Goal: Information Seeking & Learning: Compare options

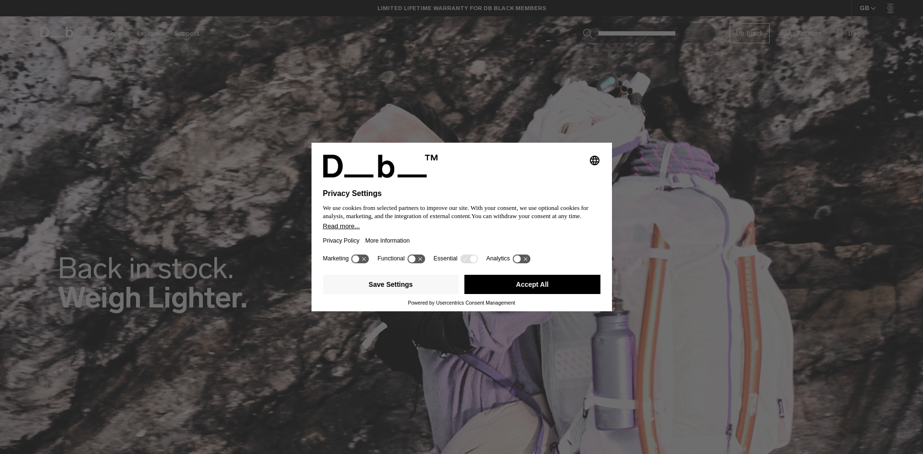
click at [566, 280] on button "Accept All" at bounding box center [533, 284] width 136 height 19
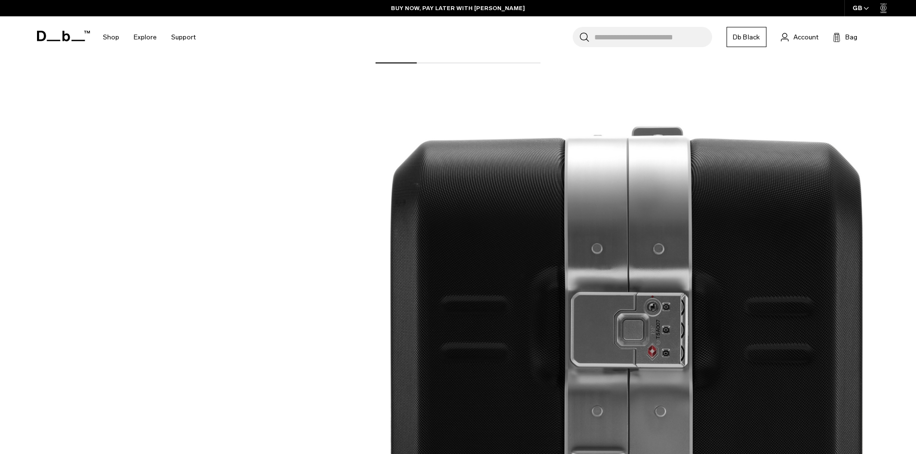
scroll to position [2068, 0]
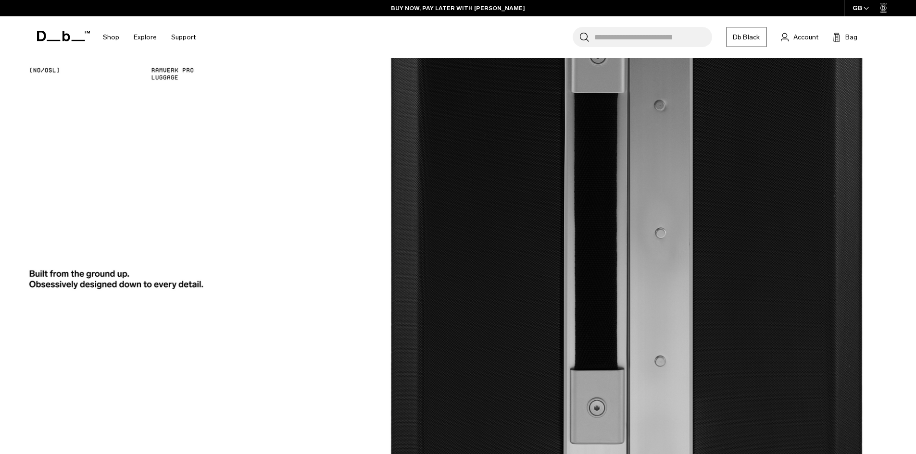
drag, startPoint x: 354, startPoint y: 263, endPoint x: 354, endPoint y: 88, distance: 174.1
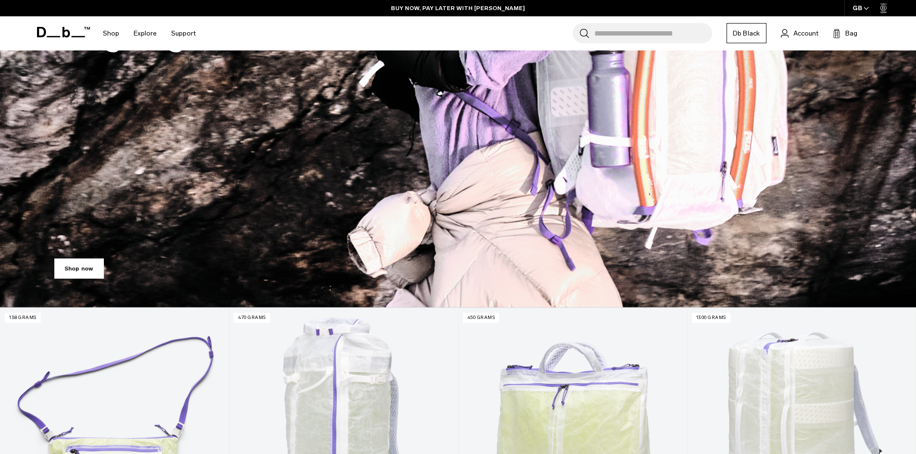
scroll to position [0, 0]
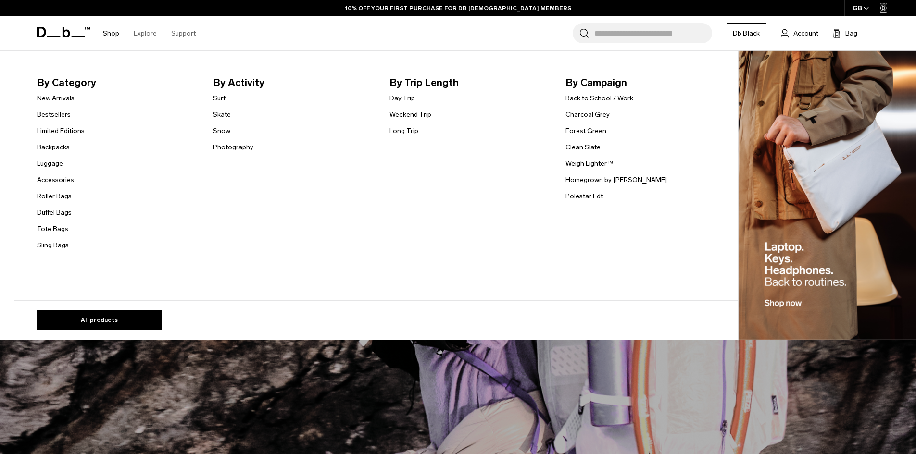
click at [63, 99] on link "New Arrivals" at bounding box center [56, 98] width 38 height 10
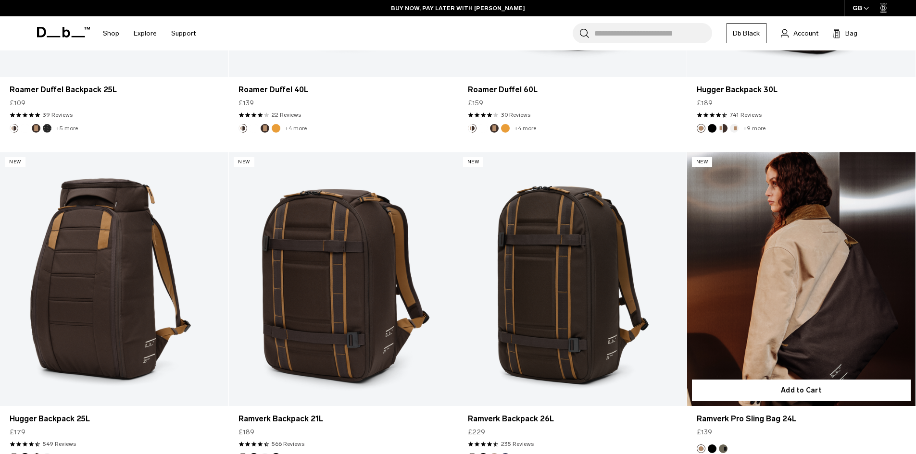
scroll to position [2020, 0]
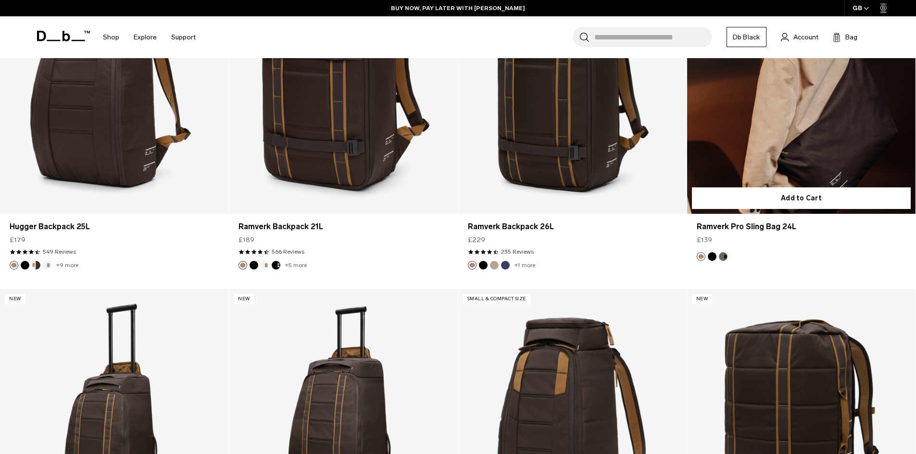
click at [788, 107] on link "Ramverk Pro Sling Bag 24L" at bounding box center [801, 87] width 228 height 254
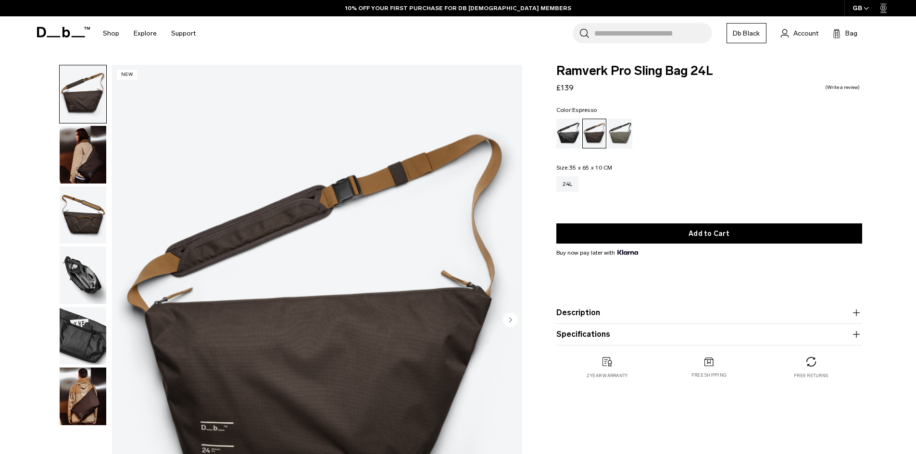
click at [91, 391] on img "button" at bounding box center [83, 397] width 47 height 58
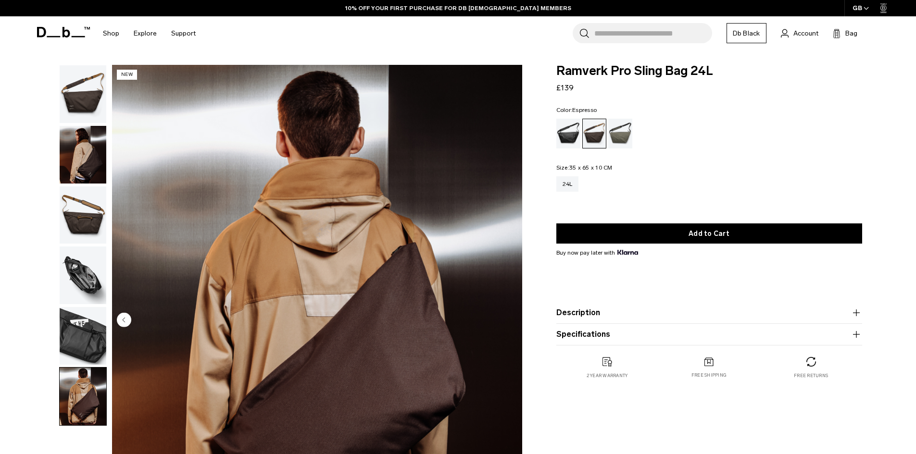
click at [86, 331] on img "button" at bounding box center [83, 336] width 47 height 58
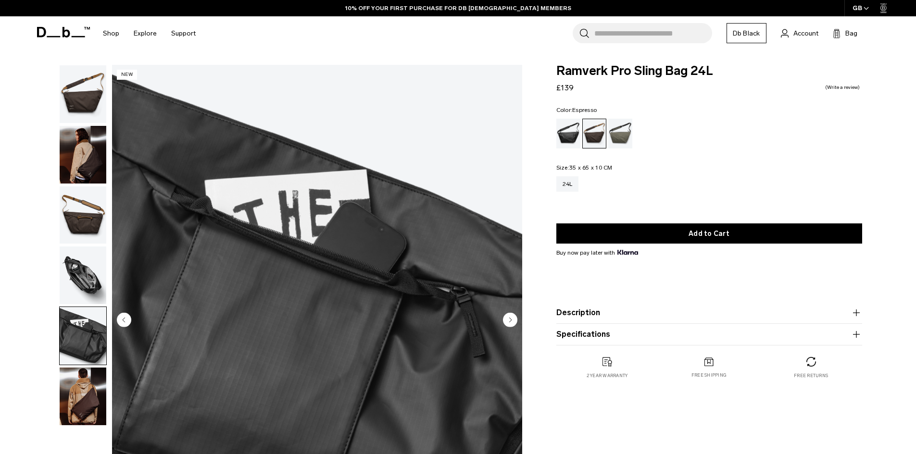
click at [85, 301] on img "button" at bounding box center [83, 276] width 47 height 58
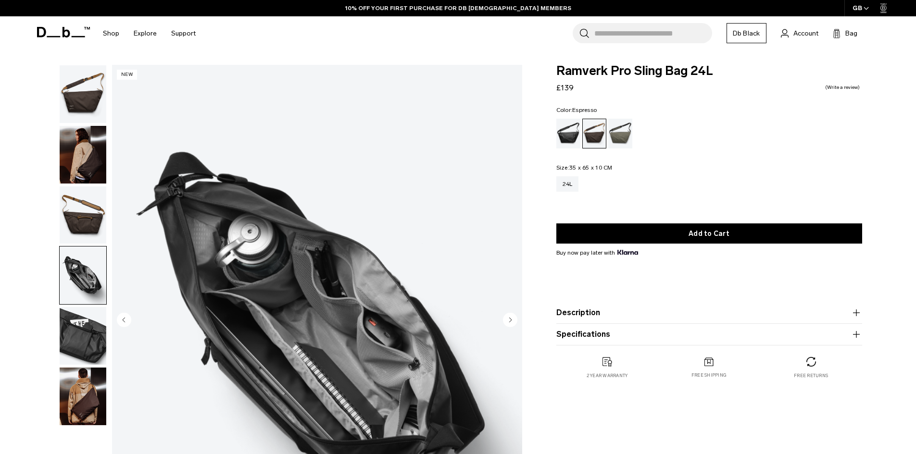
click at [84, 207] on img "button" at bounding box center [83, 216] width 47 height 58
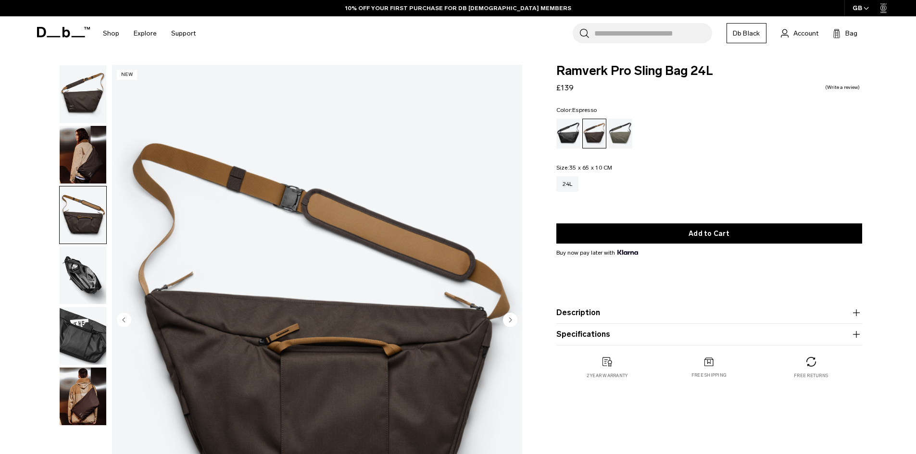
click at [84, 136] on img "button" at bounding box center [83, 155] width 47 height 58
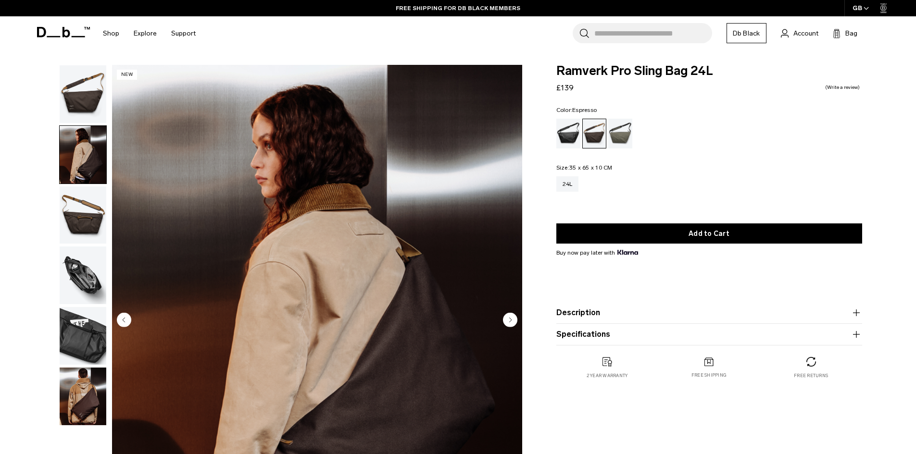
click at [81, 104] on img "button" at bounding box center [83, 94] width 47 height 58
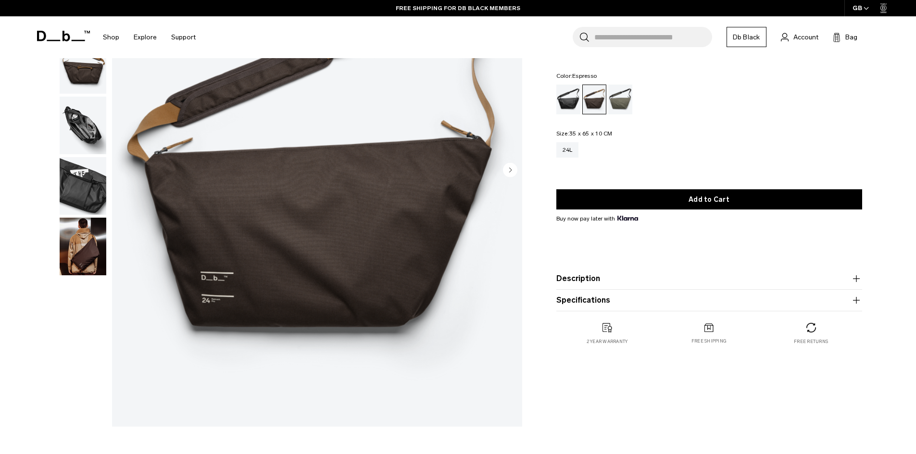
scroll to position [96, 0]
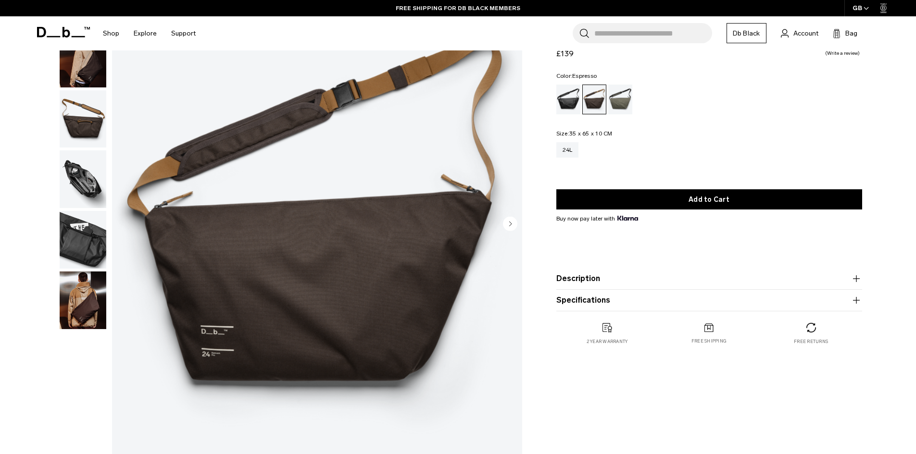
click at [515, 225] on circle "Next slide" at bounding box center [510, 223] width 14 height 14
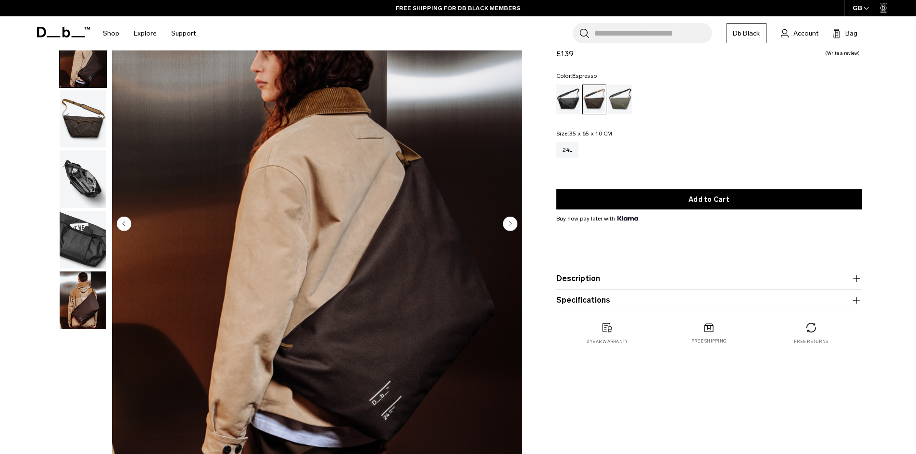
click at [515, 225] on circle "Next slide" at bounding box center [510, 223] width 14 height 14
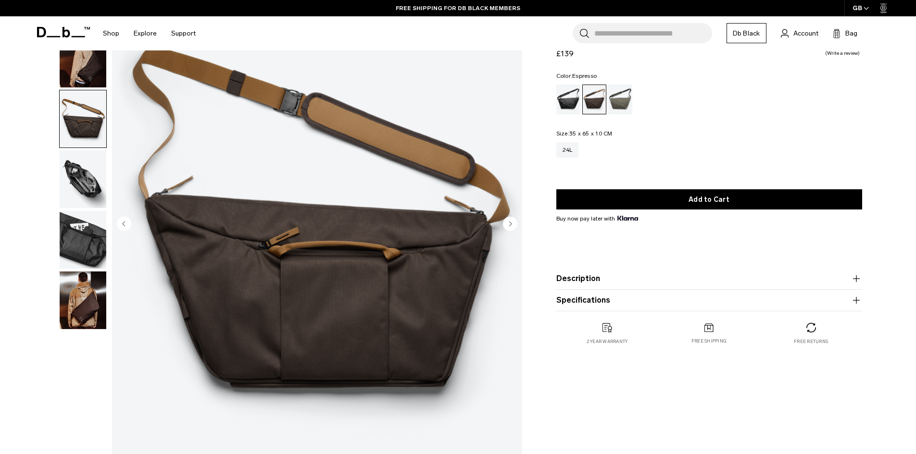
click at [515, 225] on circle "Next slide" at bounding box center [510, 223] width 14 height 14
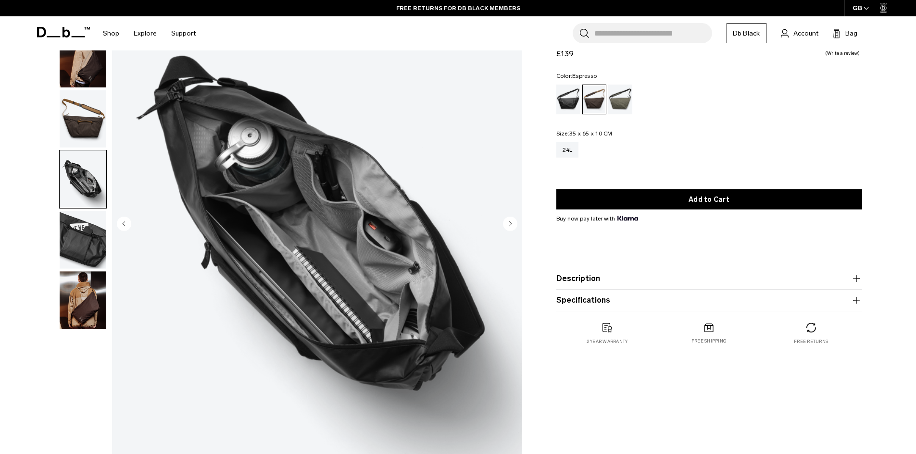
click at [515, 225] on circle "Next slide" at bounding box center [510, 223] width 14 height 14
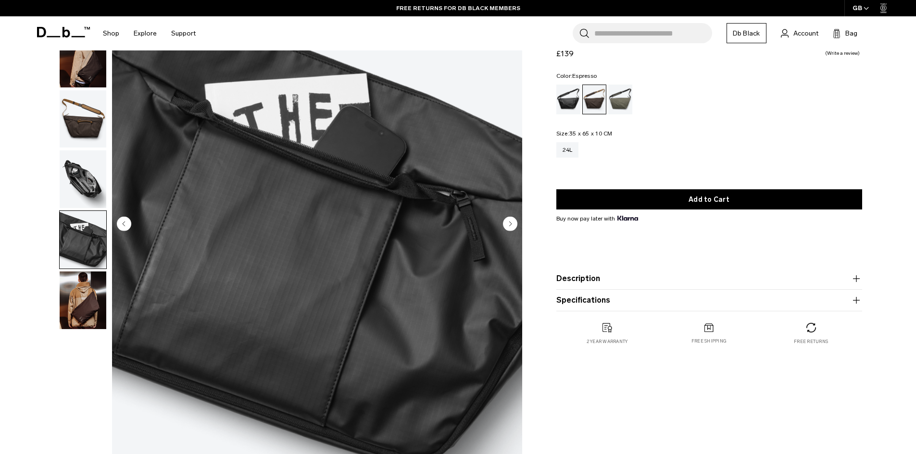
click at [515, 225] on circle "Next slide" at bounding box center [510, 223] width 14 height 14
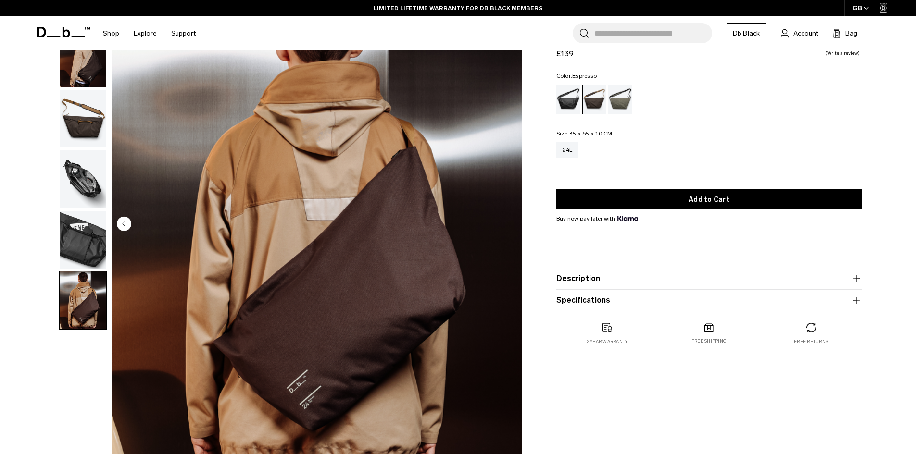
click at [515, 225] on img "6 / 6" at bounding box center [317, 225] width 410 height 512
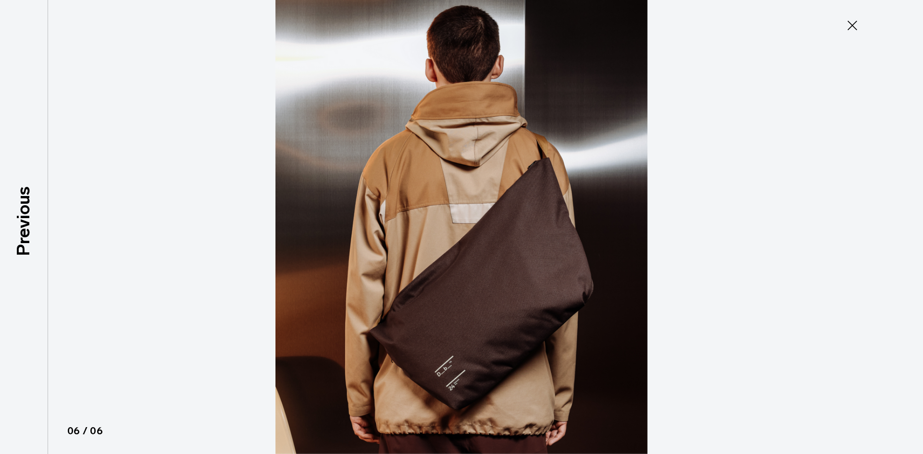
click at [515, 225] on img at bounding box center [461, 227] width 433 height 454
click at [853, 24] on icon at bounding box center [852, 25] width 15 height 15
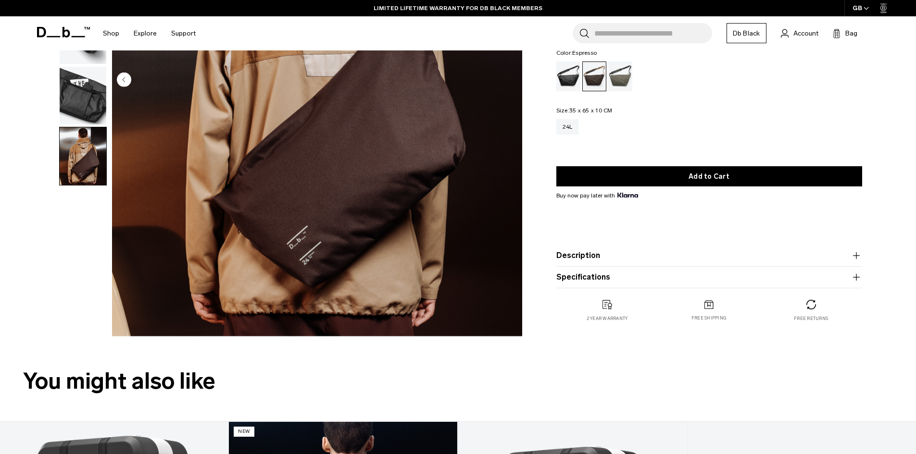
scroll to position [0, 0]
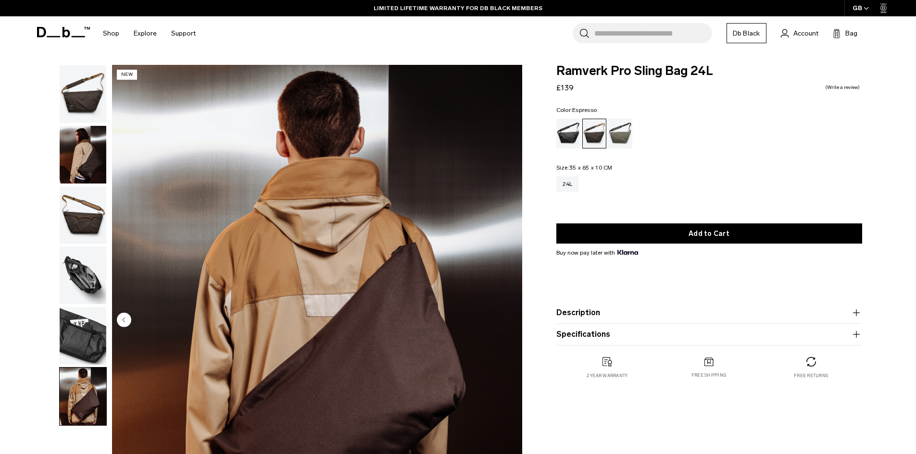
click at [635, 138] on ul at bounding box center [709, 134] width 306 height 30
click at [620, 139] on div "Forest Green" at bounding box center [620, 134] width 25 height 30
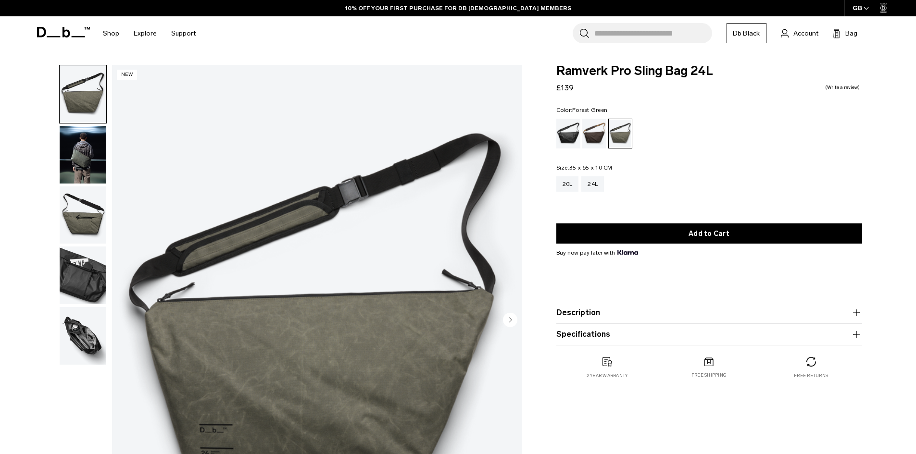
click at [83, 159] on img "button" at bounding box center [83, 155] width 47 height 58
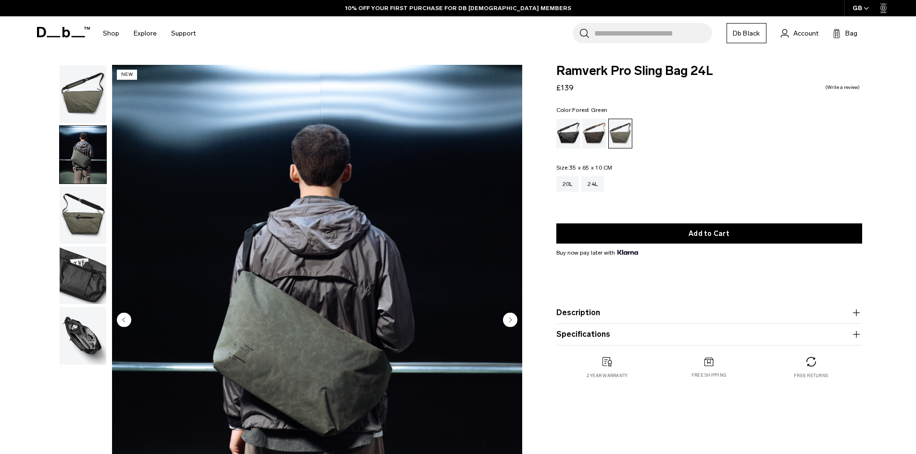
click at [74, 220] on img "button" at bounding box center [83, 216] width 47 height 58
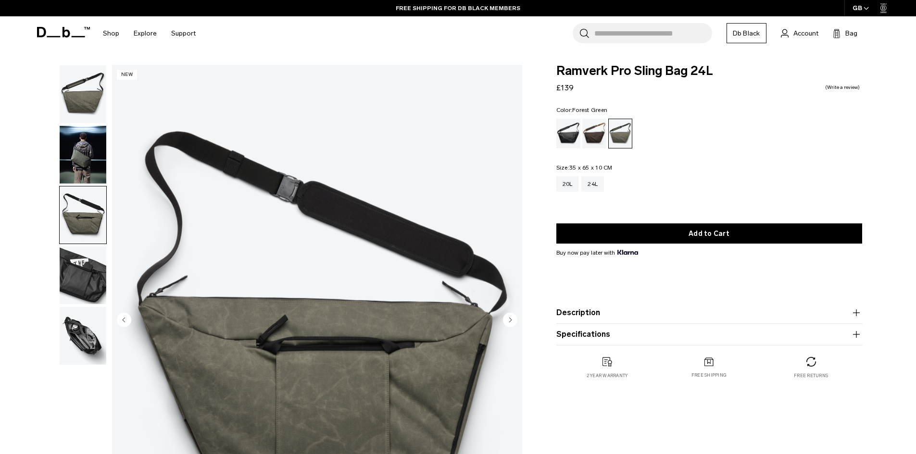
click at [514, 324] on circle "Next slide" at bounding box center [510, 320] width 14 height 14
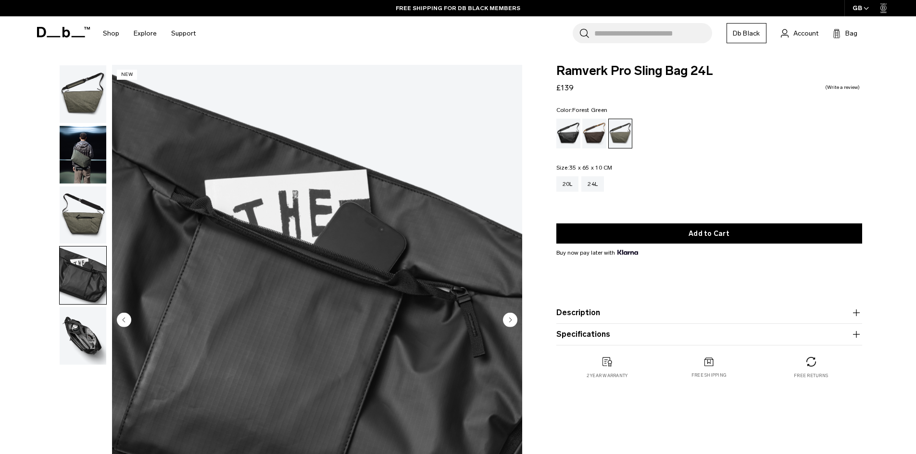
click at [514, 324] on circle "Next slide" at bounding box center [510, 320] width 14 height 14
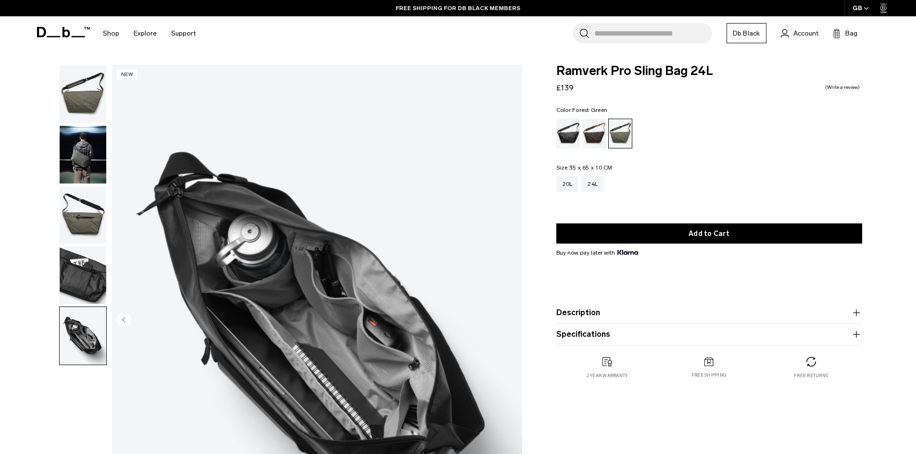
click at [514, 324] on img "5 / 5" at bounding box center [317, 321] width 410 height 512
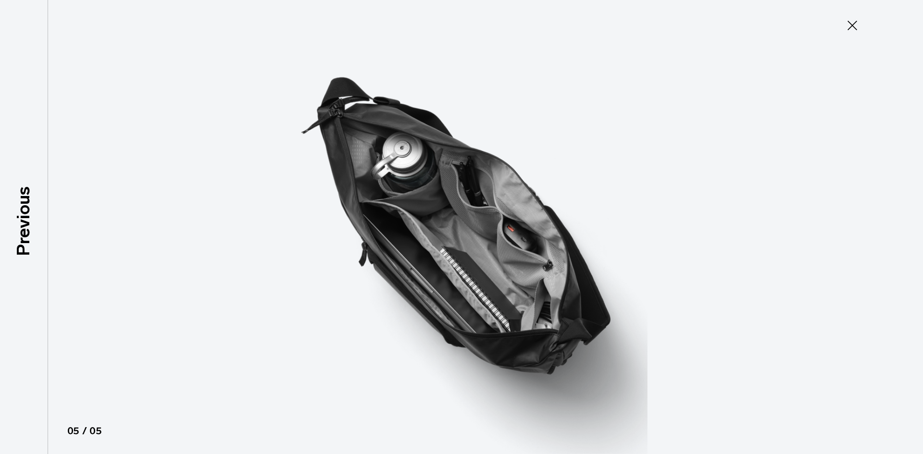
click at [857, 27] on icon at bounding box center [852, 25] width 15 height 15
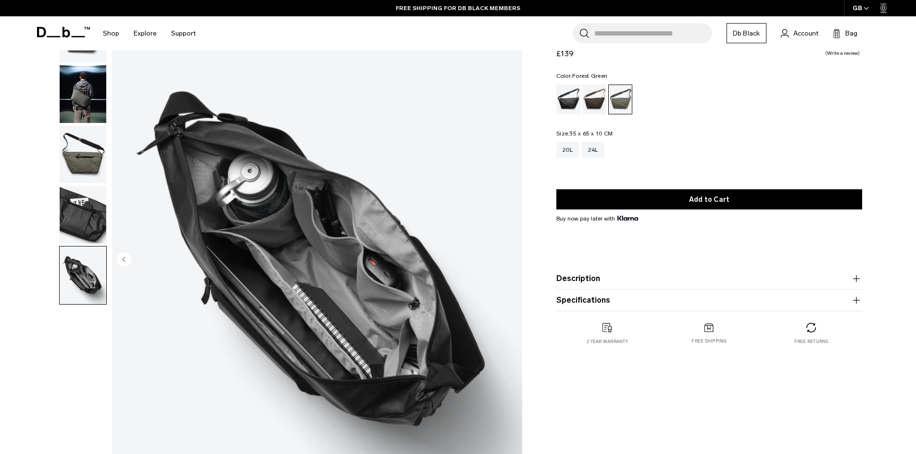
scroll to position [144, 0]
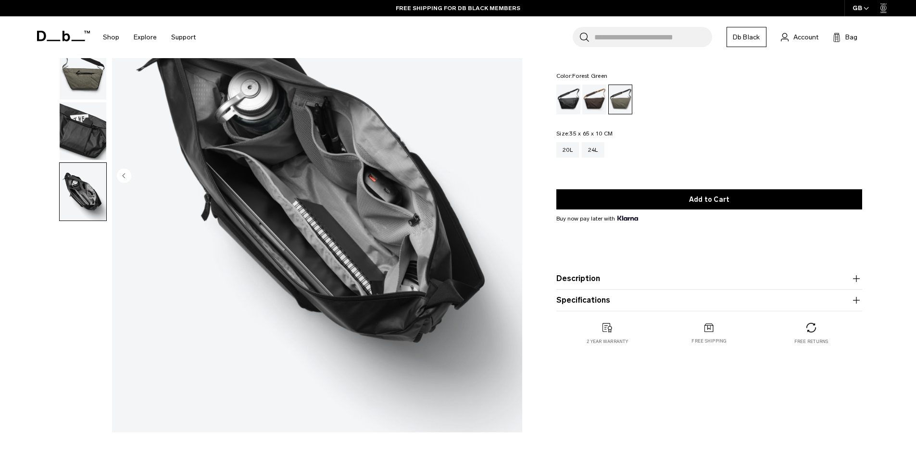
click at [565, 278] on button "Description" at bounding box center [709, 279] width 306 height 12
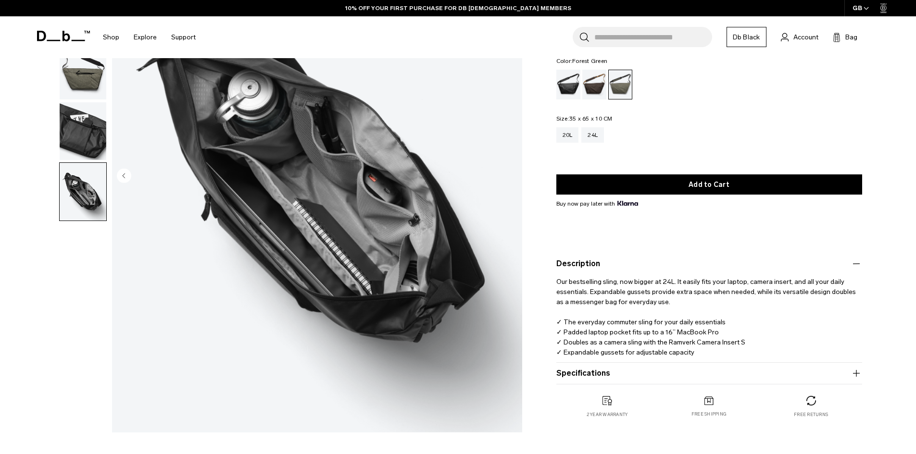
click at [98, 133] on img "button" at bounding box center [83, 131] width 47 height 58
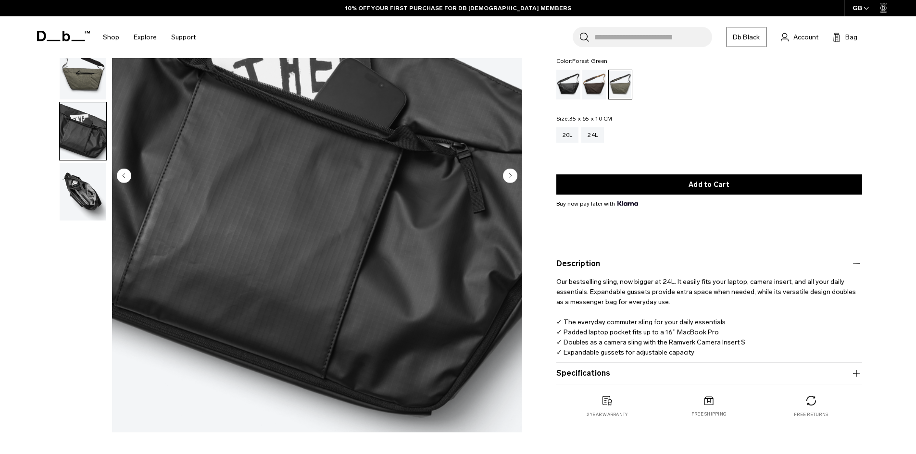
scroll to position [0, 0]
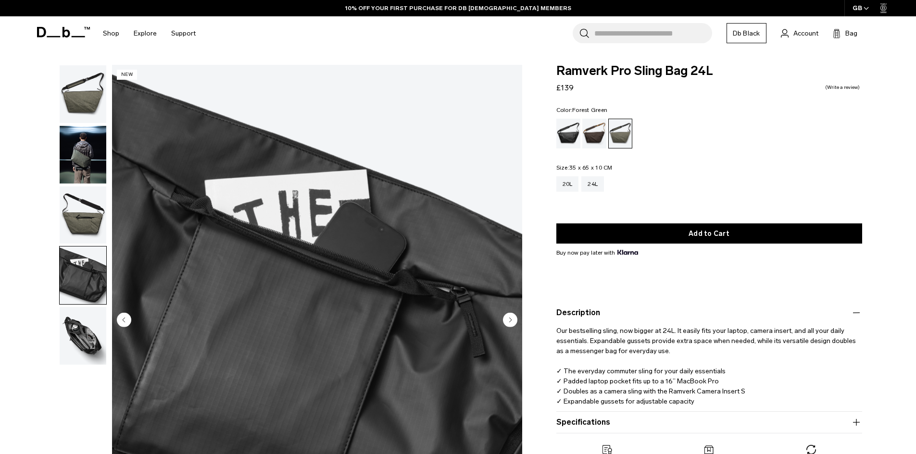
click at [92, 151] on img "button" at bounding box center [83, 155] width 47 height 58
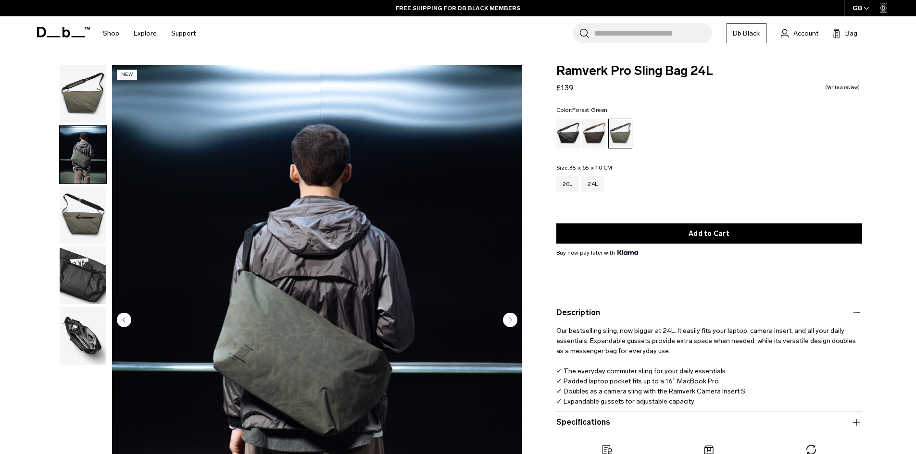
click at [64, 104] on img "button" at bounding box center [83, 94] width 47 height 58
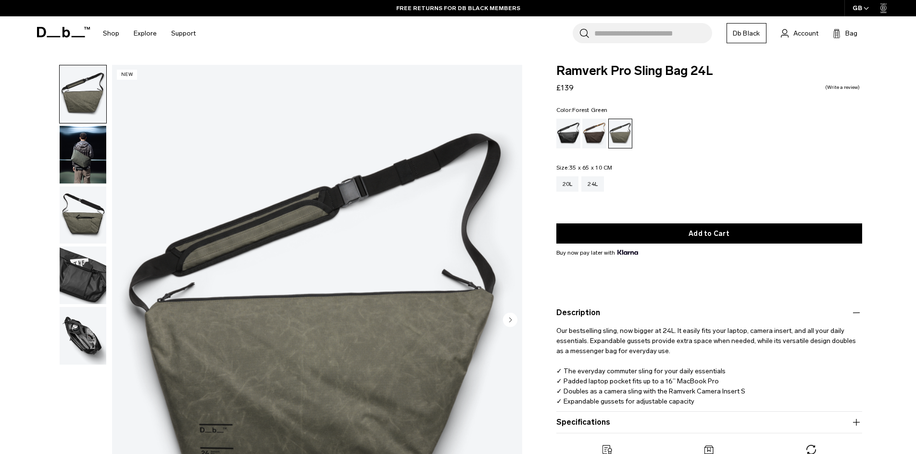
click at [80, 149] on img "button" at bounding box center [83, 155] width 47 height 58
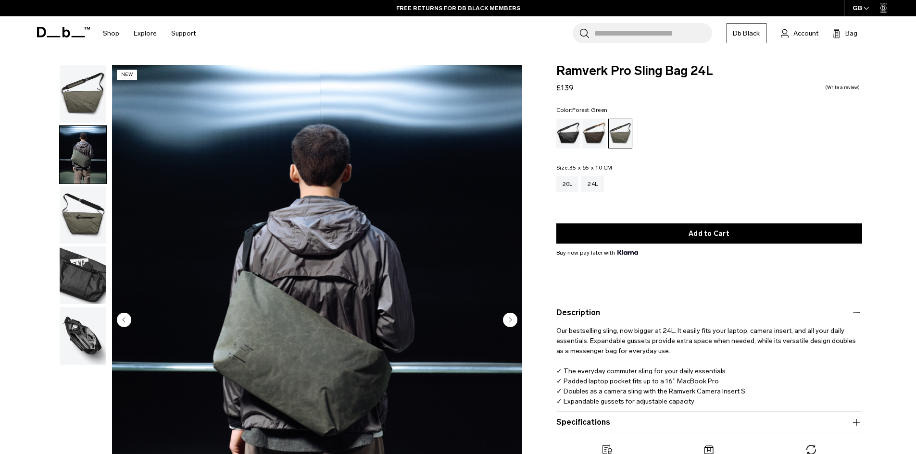
click at [91, 112] on img "button" at bounding box center [83, 94] width 47 height 58
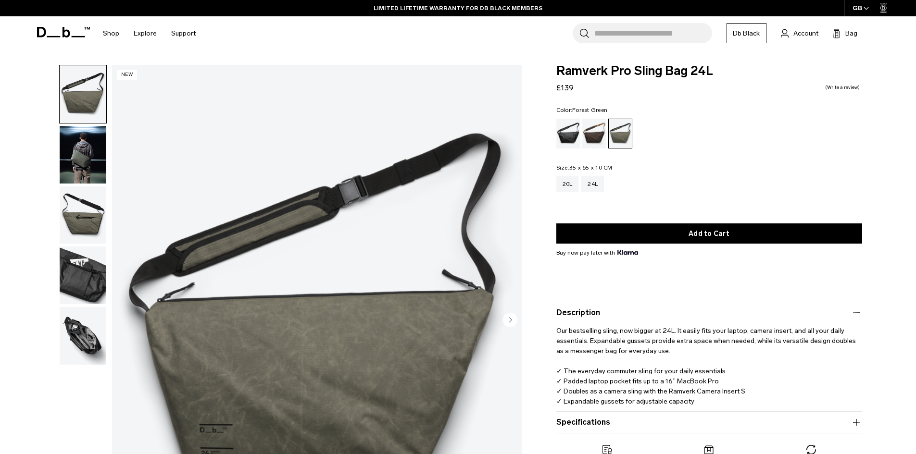
click at [81, 222] on img "button" at bounding box center [83, 216] width 47 height 58
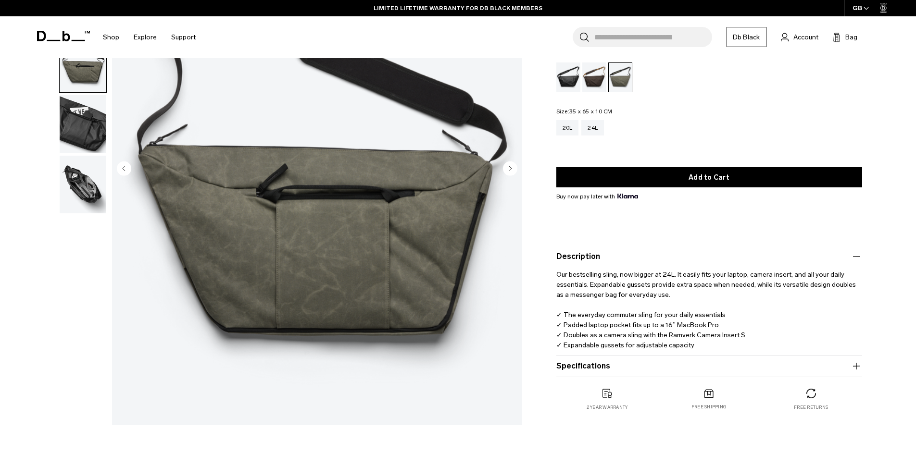
scroll to position [96, 0]
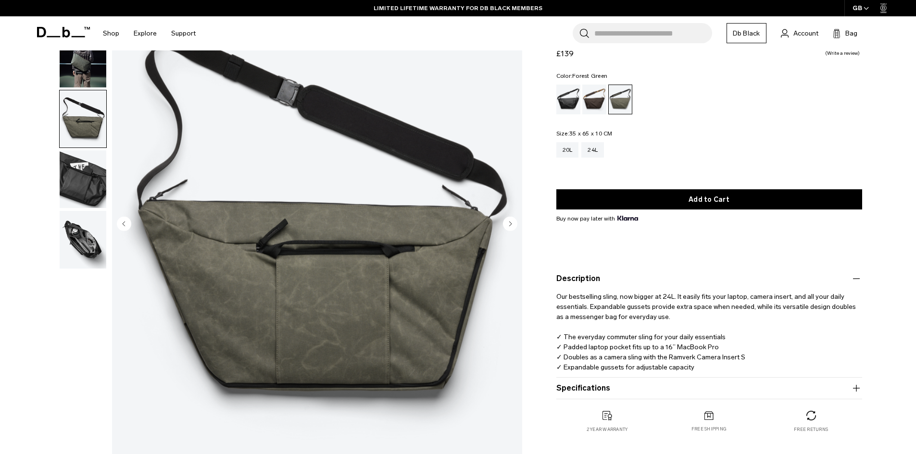
click at [90, 191] on img "button" at bounding box center [83, 180] width 47 height 58
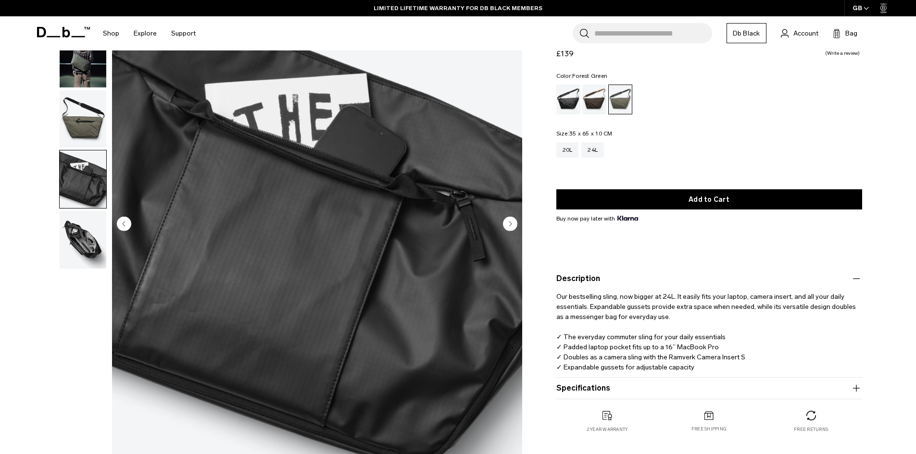
click at [84, 218] on img "button" at bounding box center [83, 240] width 47 height 58
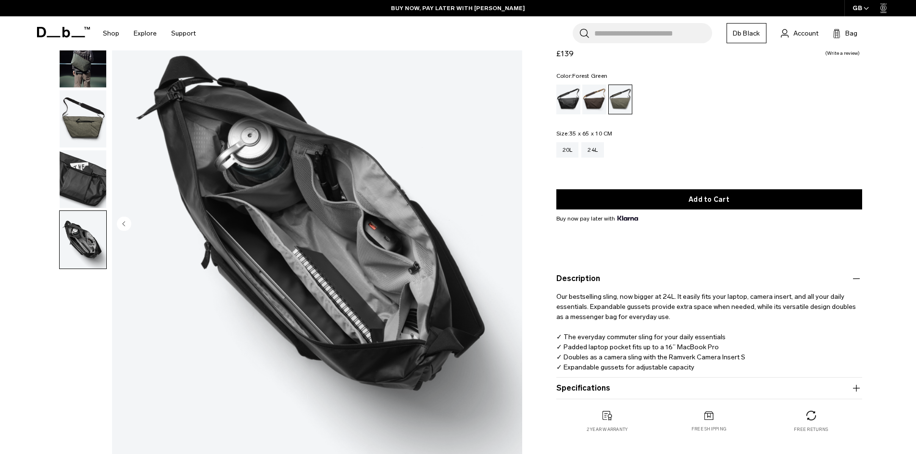
scroll to position [0, 0]
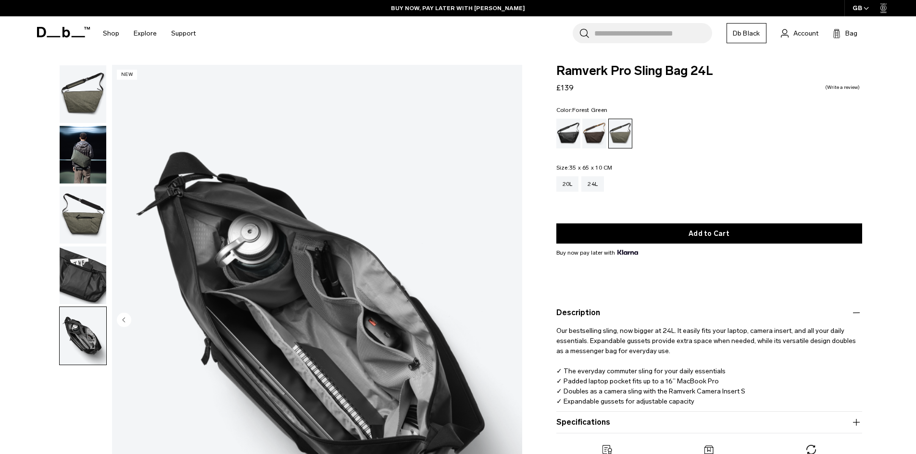
click at [96, 150] on img "button" at bounding box center [83, 155] width 47 height 58
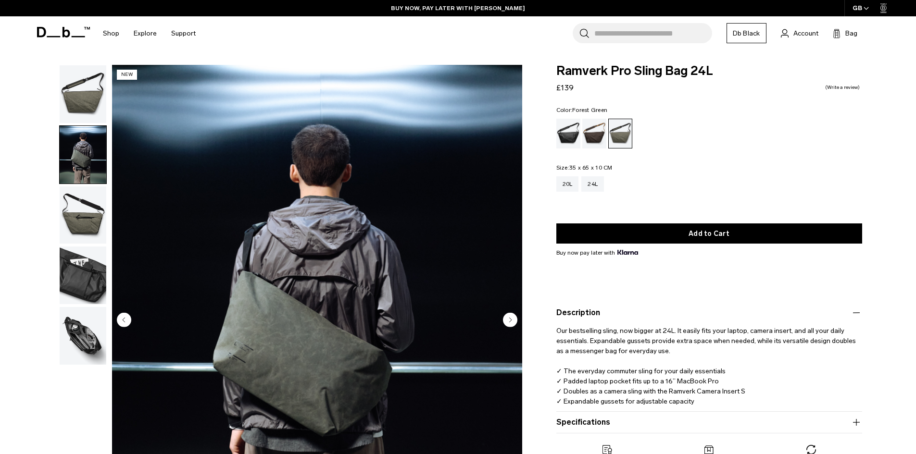
scroll to position [96, 0]
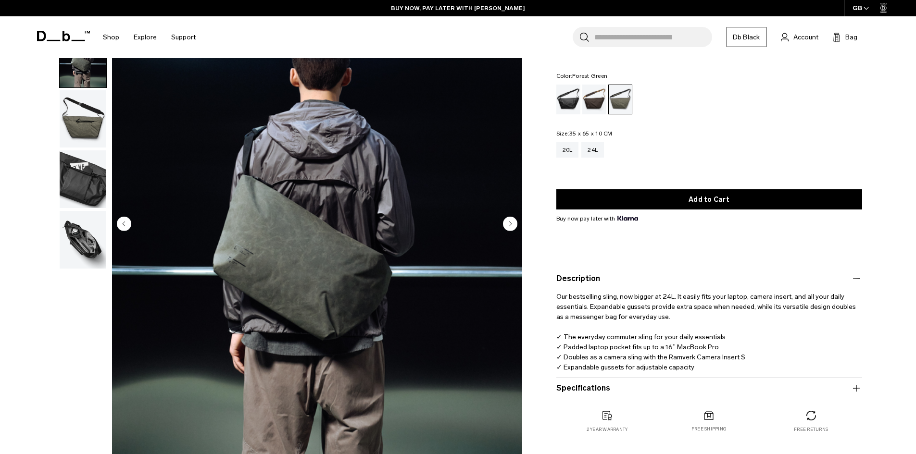
click at [516, 226] on circle "Next slide" at bounding box center [510, 223] width 14 height 14
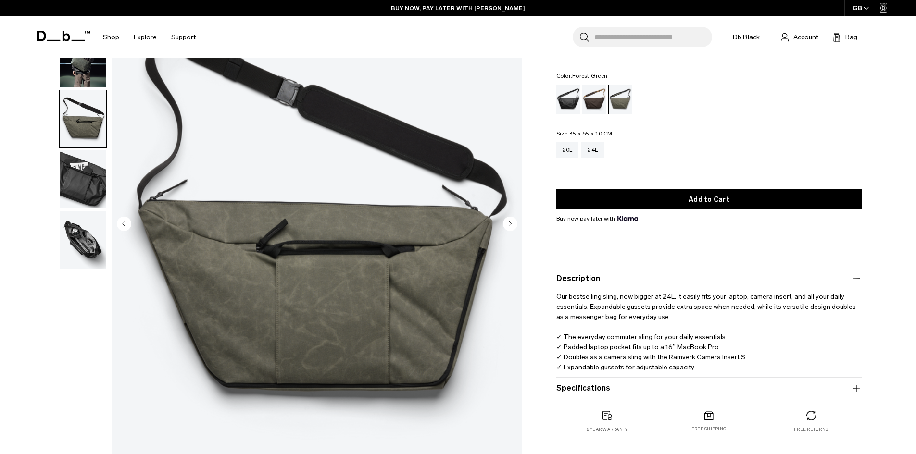
click at [516, 226] on circle "Next slide" at bounding box center [510, 223] width 14 height 14
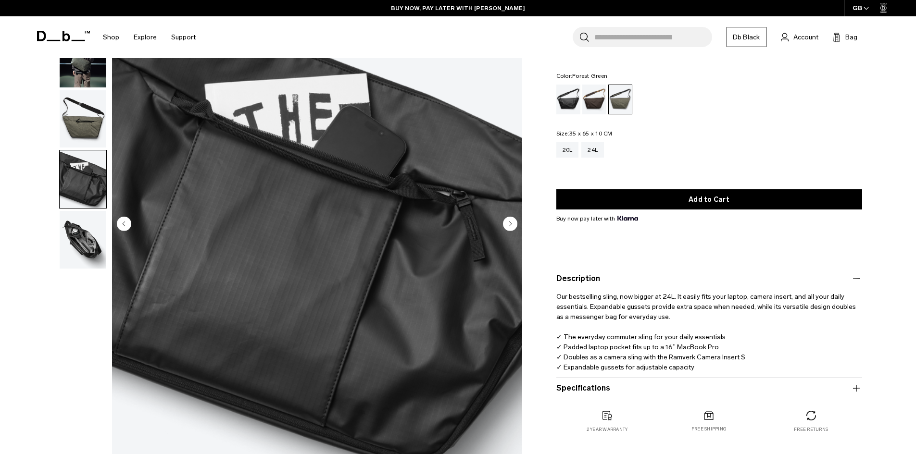
click at [516, 226] on circle "Next slide" at bounding box center [510, 223] width 14 height 14
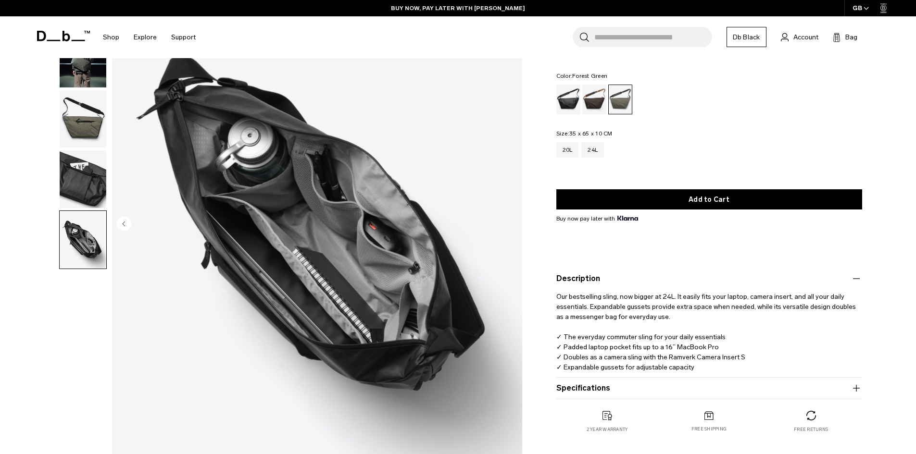
click at [516, 226] on img "5 / 5" at bounding box center [317, 225] width 410 height 512
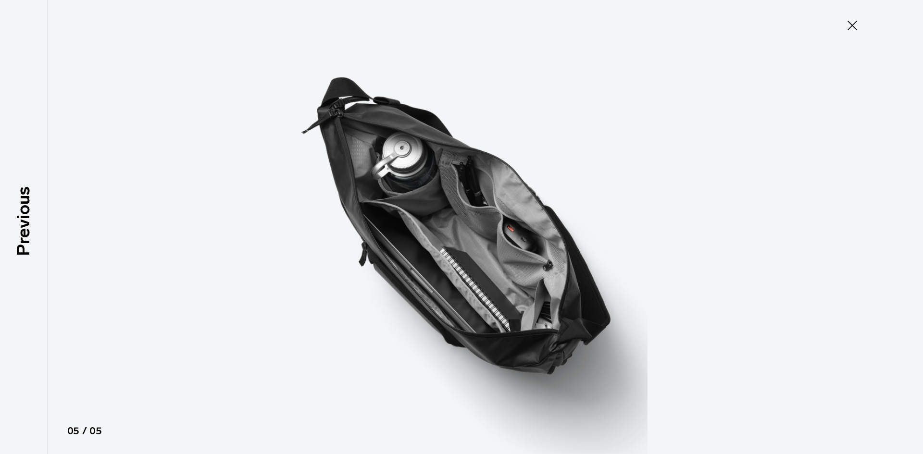
click at [848, 32] on icon at bounding box center [852, 25] width 15 height 15
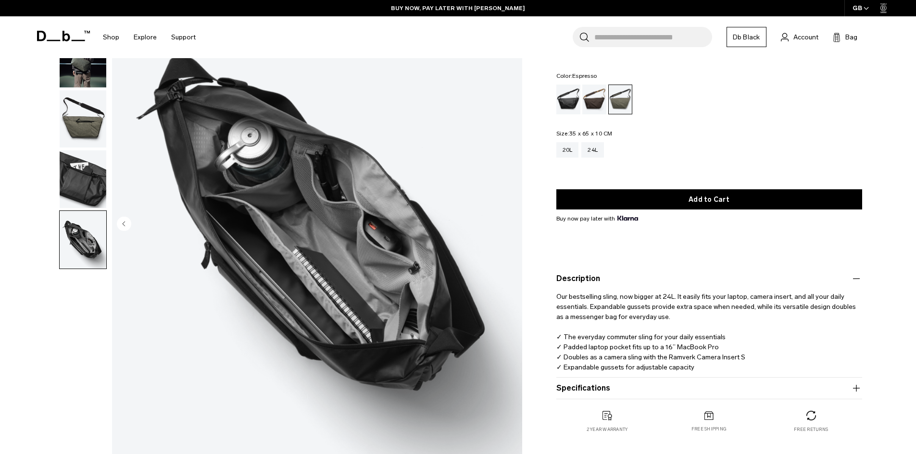
click at [591, 103] on div "Espresso" at bounding box center [594, 100] width 25 height 30
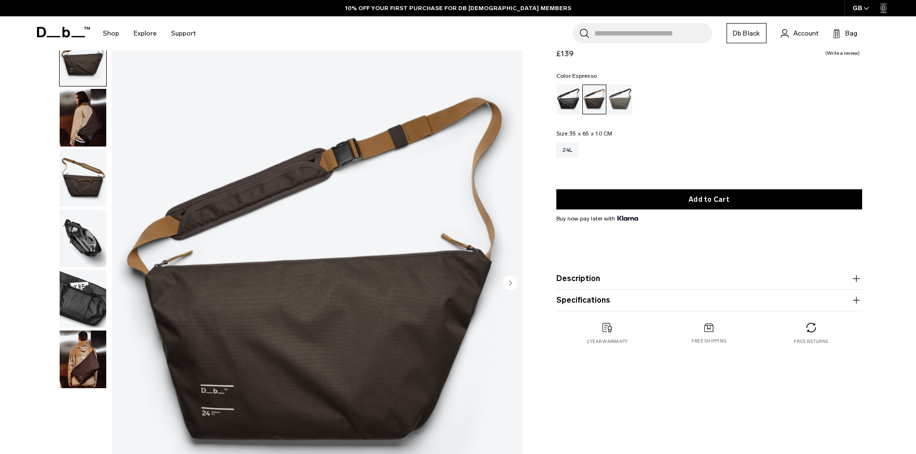
scroll to position [48, 0]
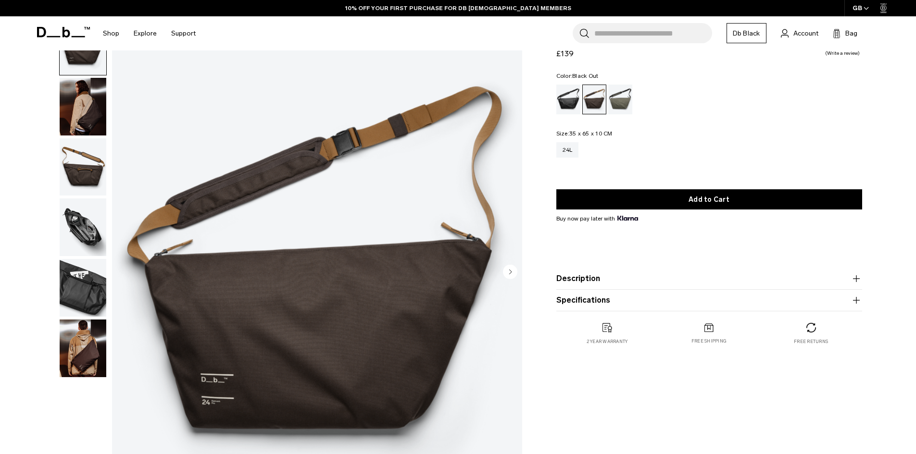
click at [567, 102] on div "Black Out" at bounding box center [568, 100] width 25 height 30
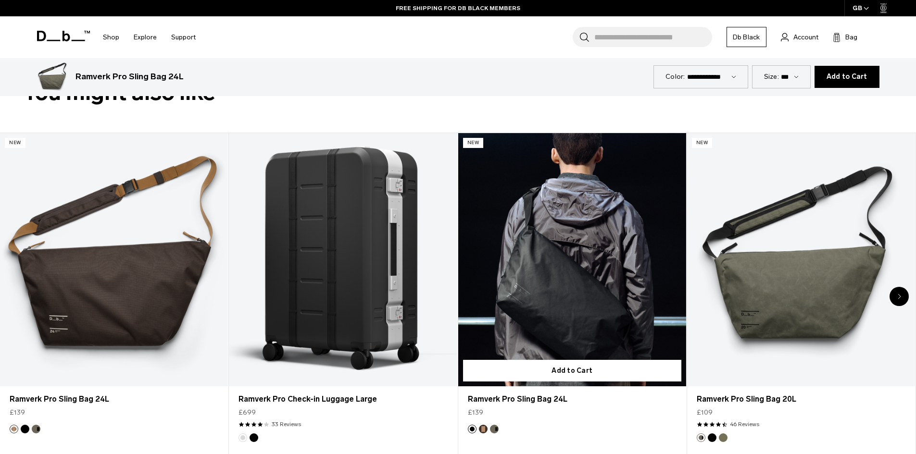
scroll to position [529, 0]
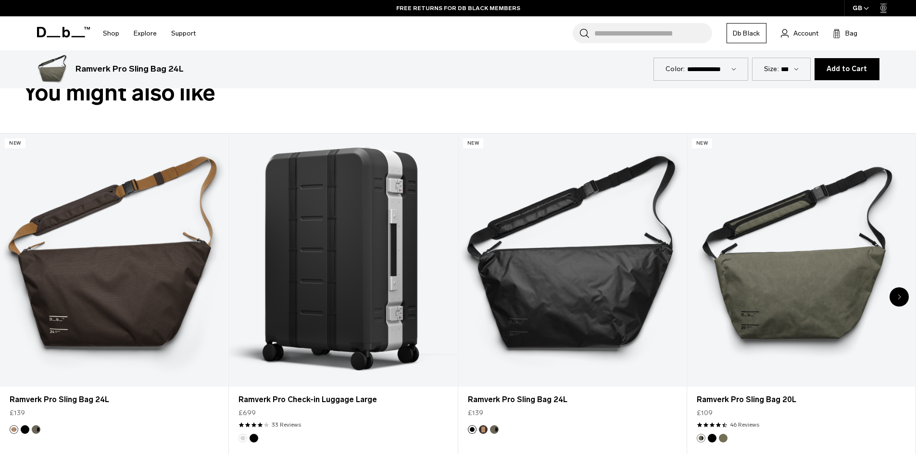
click at [905, 300] on div "Next slide" at bounding box center [899, 297] width 19 height 19
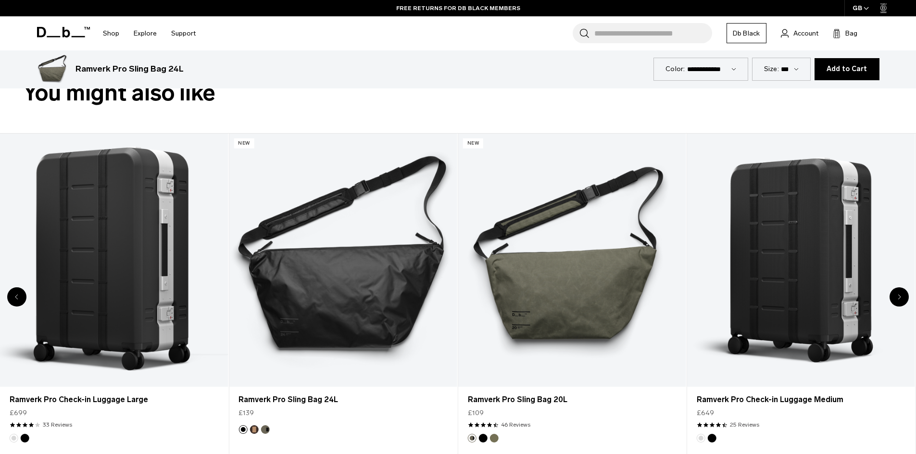
click at [905, 300] on div "Next slide" at bounding box center [899, 297] width 19 height 19
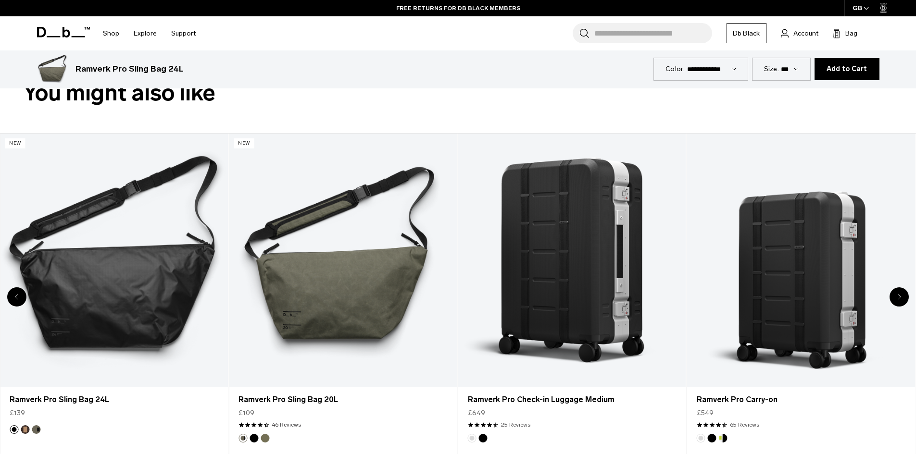
click at [905, 300] on div "Next slide" at bounding box center [899, 297] width 19 height 19
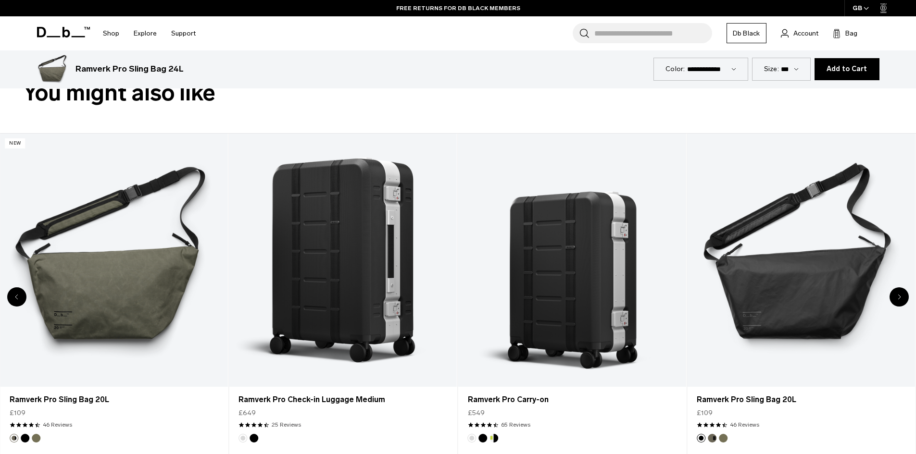
click at [905, 300] on div "Next slide" at bounding box center [899, 297] width 19 height 19
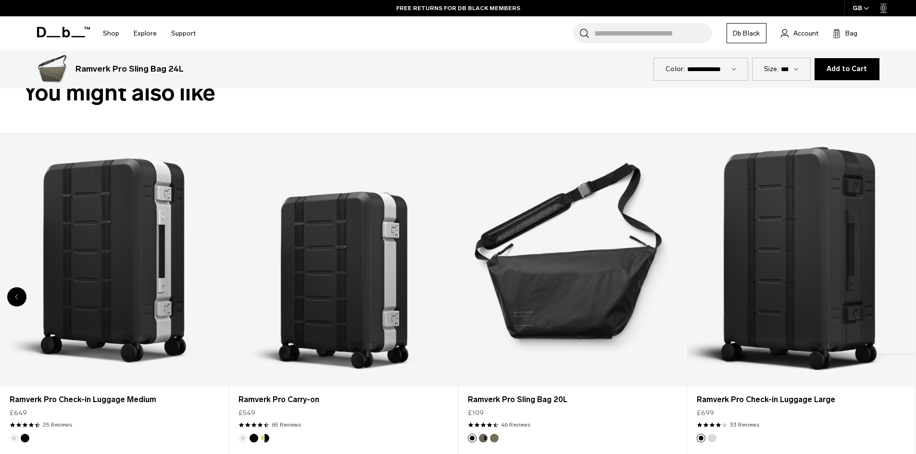
click at [905, 300] on div "8 / 8" at bounding box center [801, 260] width 228 height 253
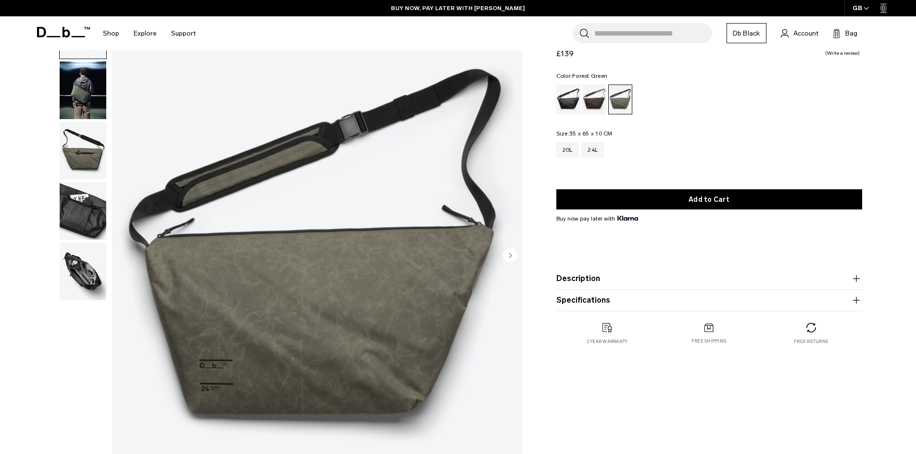
scroll to position [0, 0]
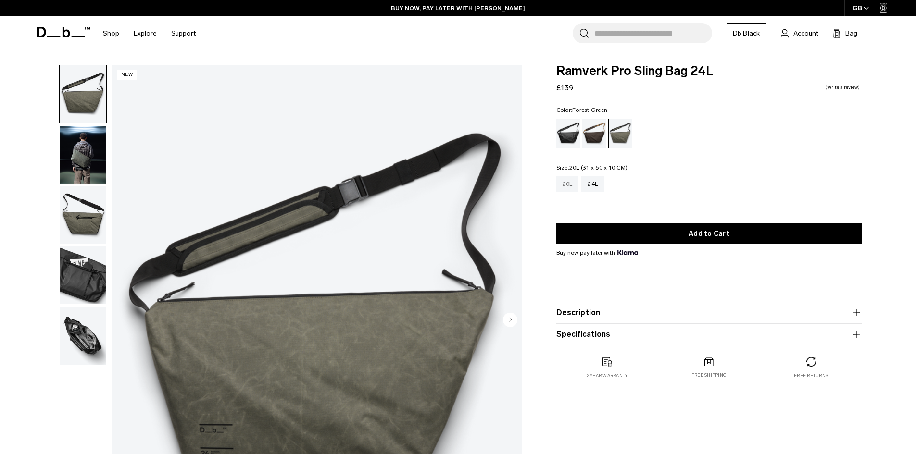
click at [574, 187] on div "20L" at bounding box center [567, 183] width 23 height 15
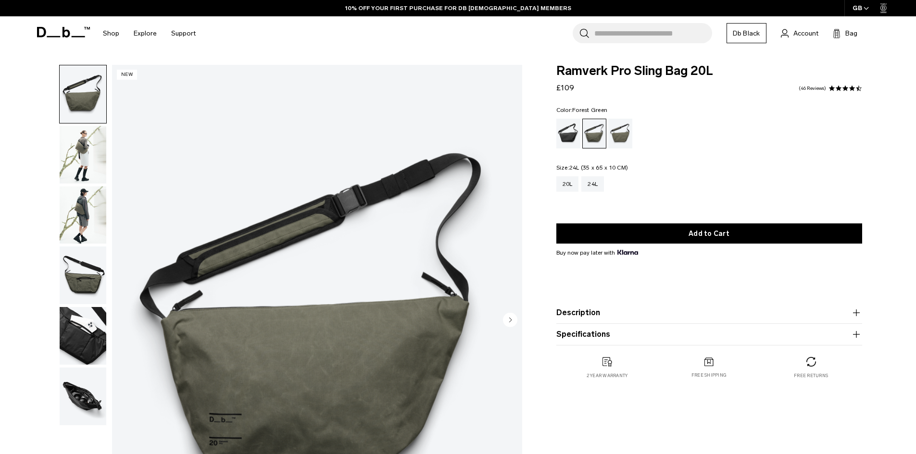
click at [600, 186] on div "24L" at bounding box center [592, 183] width 23 height 15
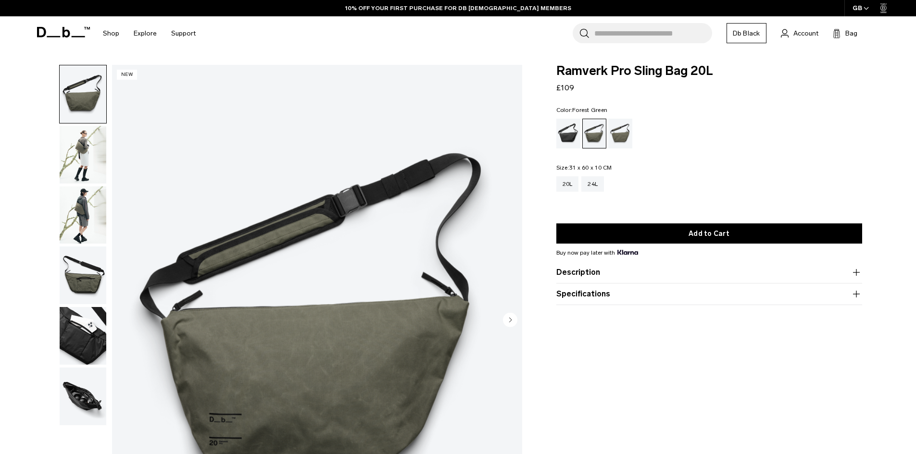
click at [83, 337] on img "button" at bounding box center [83, 336] width 47 height 58
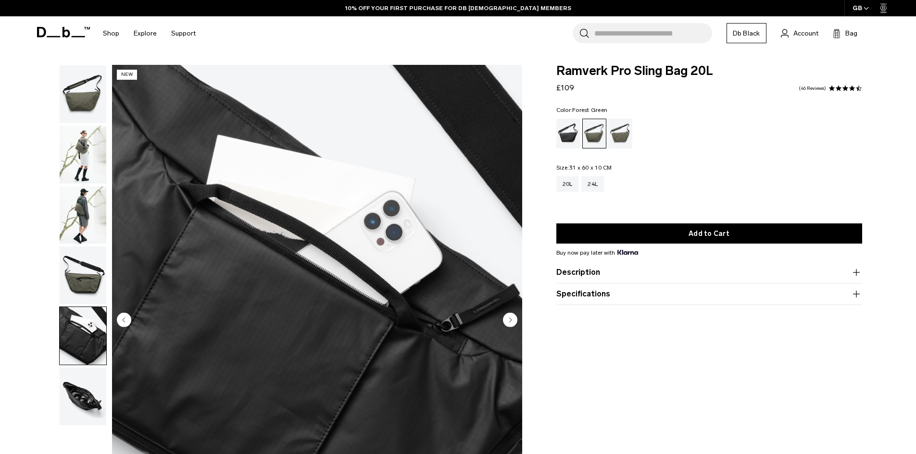
click at [83, 382] on img "button" at bounding box center [83, 397] width 47 height 58
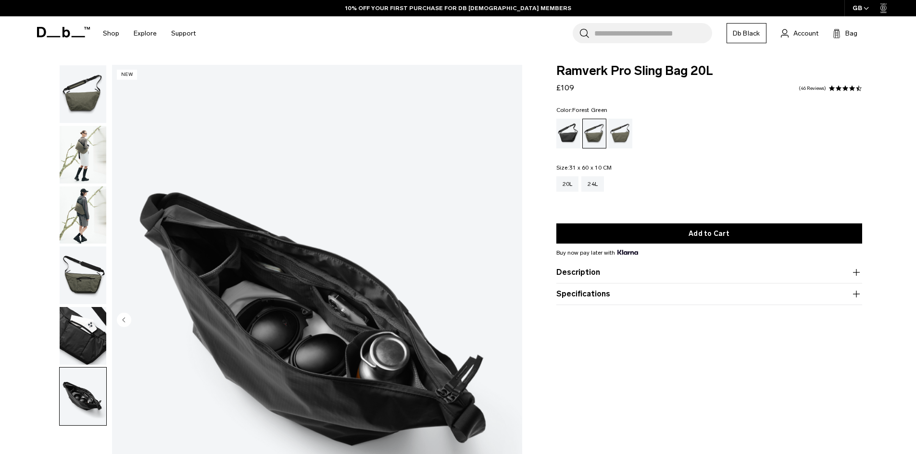
click at [634, 136] on ul at bounding box center [709, 134] width 306 height 30
click at [619, 145] on div "Mash Green" at bounding box center [620, 134] width 25 height 30
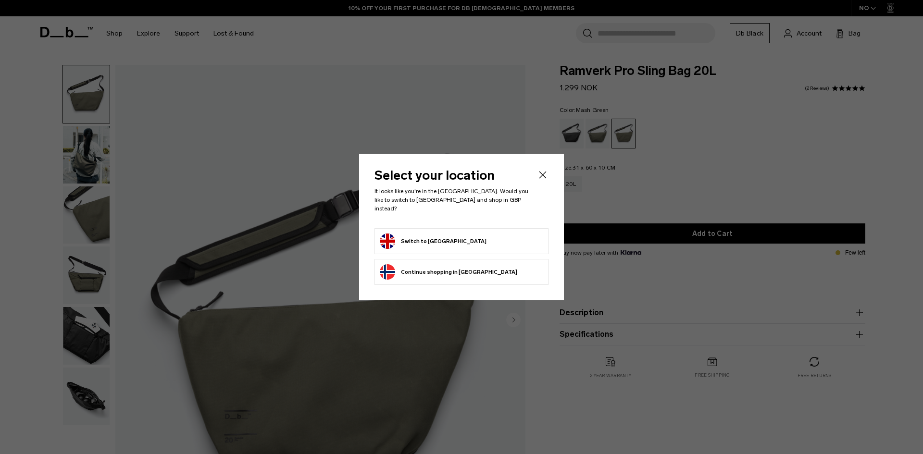
click at [446, 242] on button "Switch to [GEOGRAPHIC_DATA]" at bounding box center [433, 241] width 107 height 15
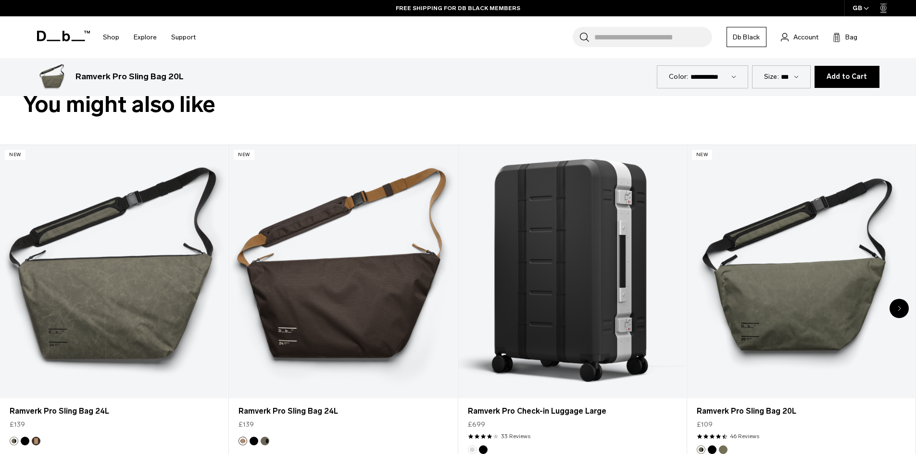
scroll to position [529, 0]
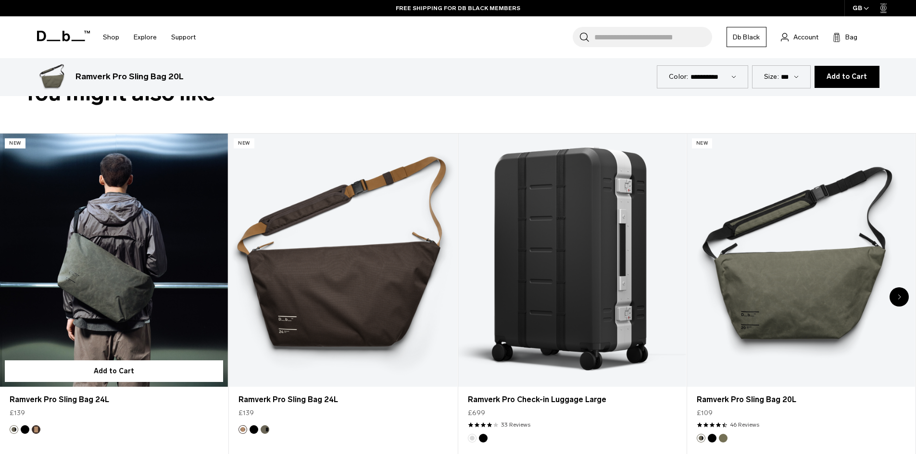
click at [151, 277] on link "Ramverk Pro Sling Bag 24L" at bounding box center [114, 260] width 228 height 253
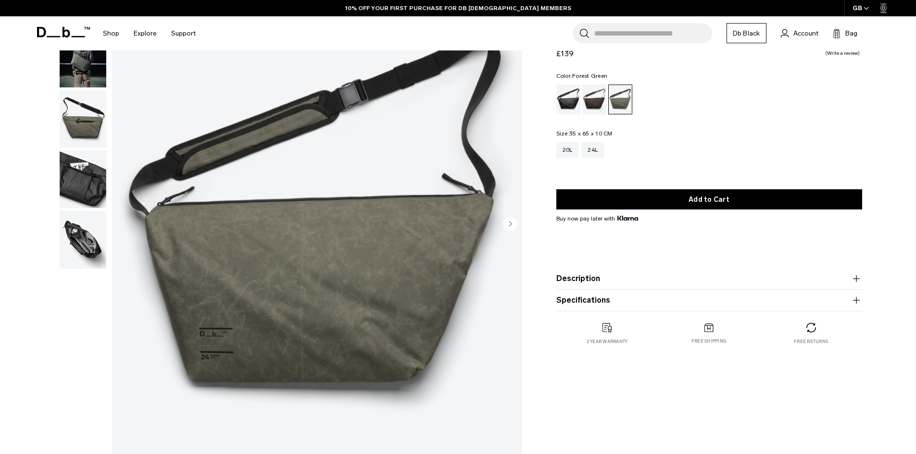
click at [516, 229] on icon "Next slide" at bounding box center [510, 223] width 14 height 14
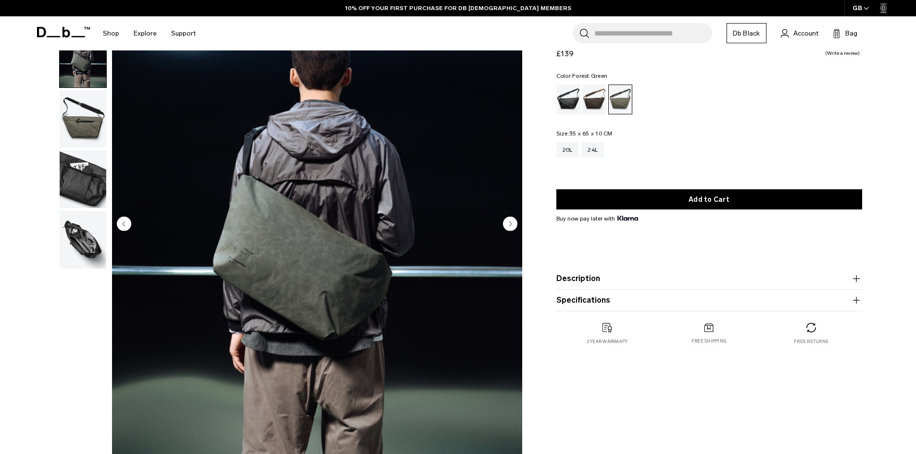
click at [516, 229] on icon "Next slide" at bounding box center [510, 223] width 14 height 14
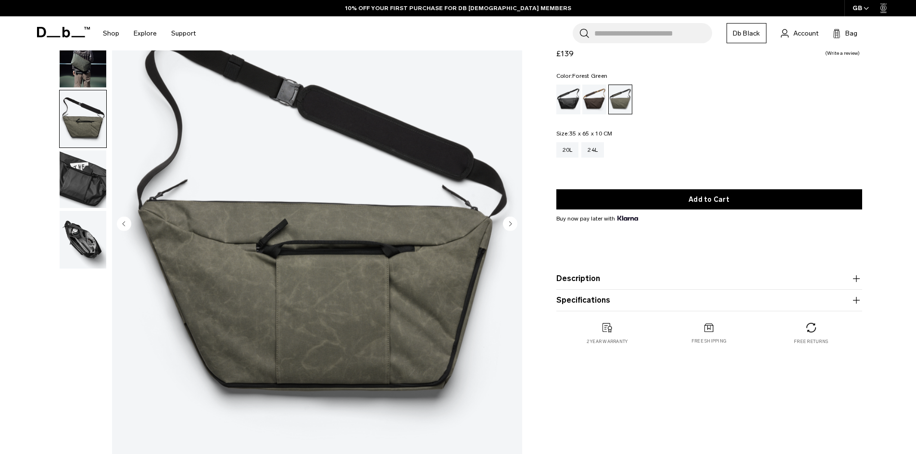
click at [516, 229] on icon "Next slide" at bounding box center [510, 223] width 14 height 14
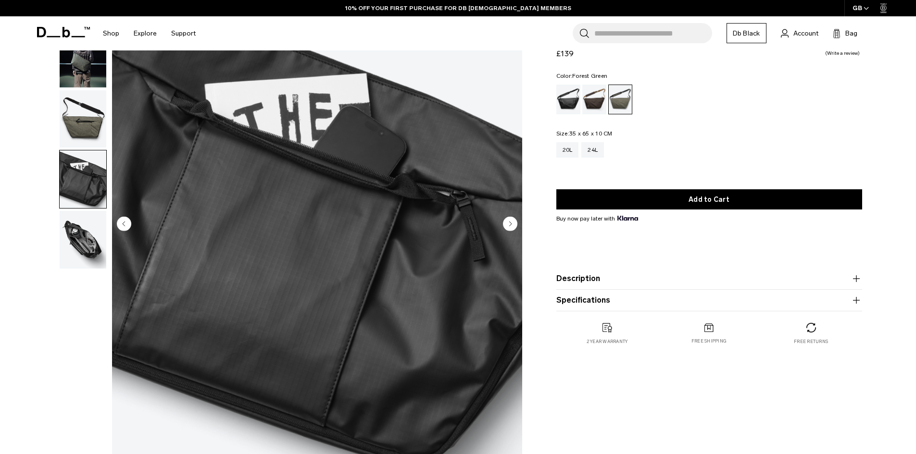
click at [516, 229] on icon "Next slide" at bounding box center [510, 223] width 14 height 14
